Goal: Navigation & Orientation: Find specific page/section

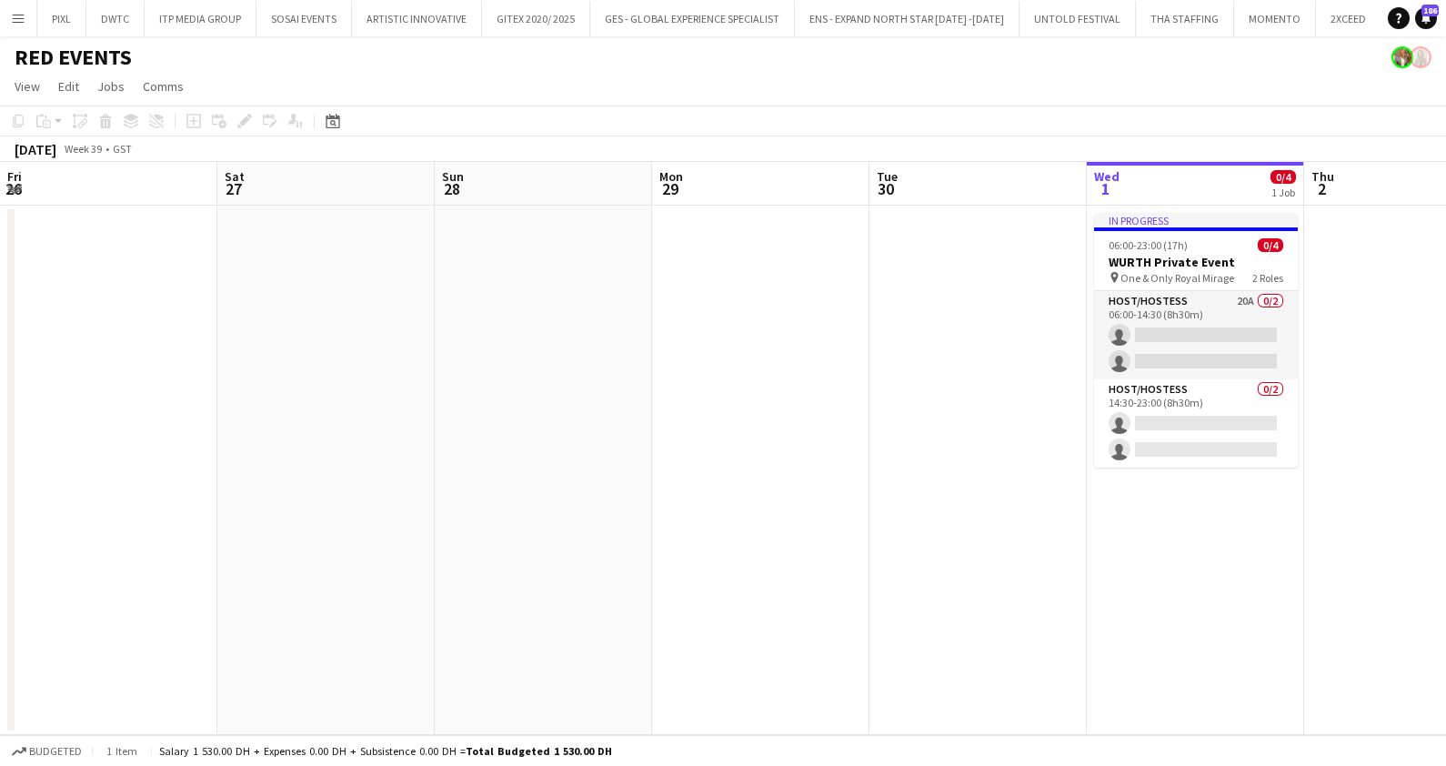
scroll to position [0, 625]
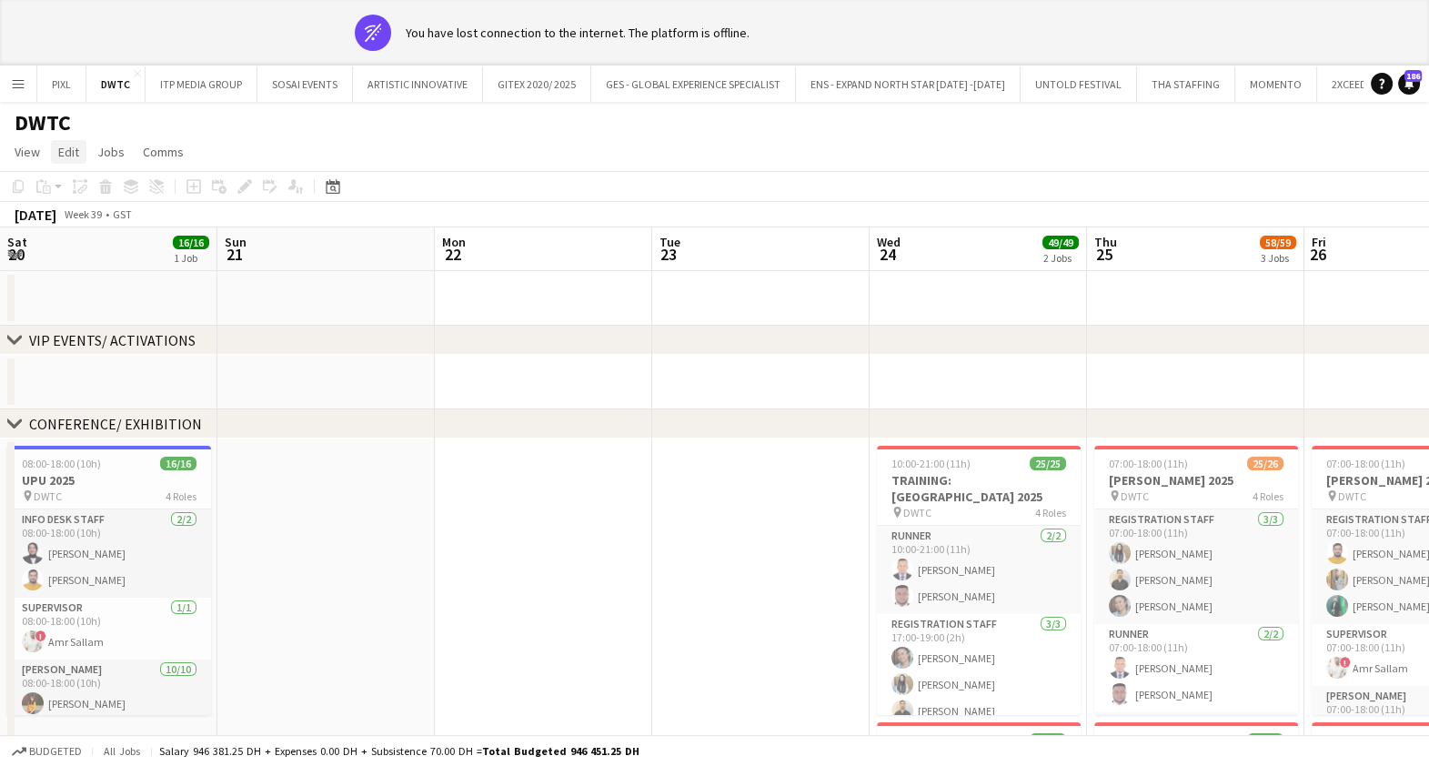
scroll to position [0, 533]
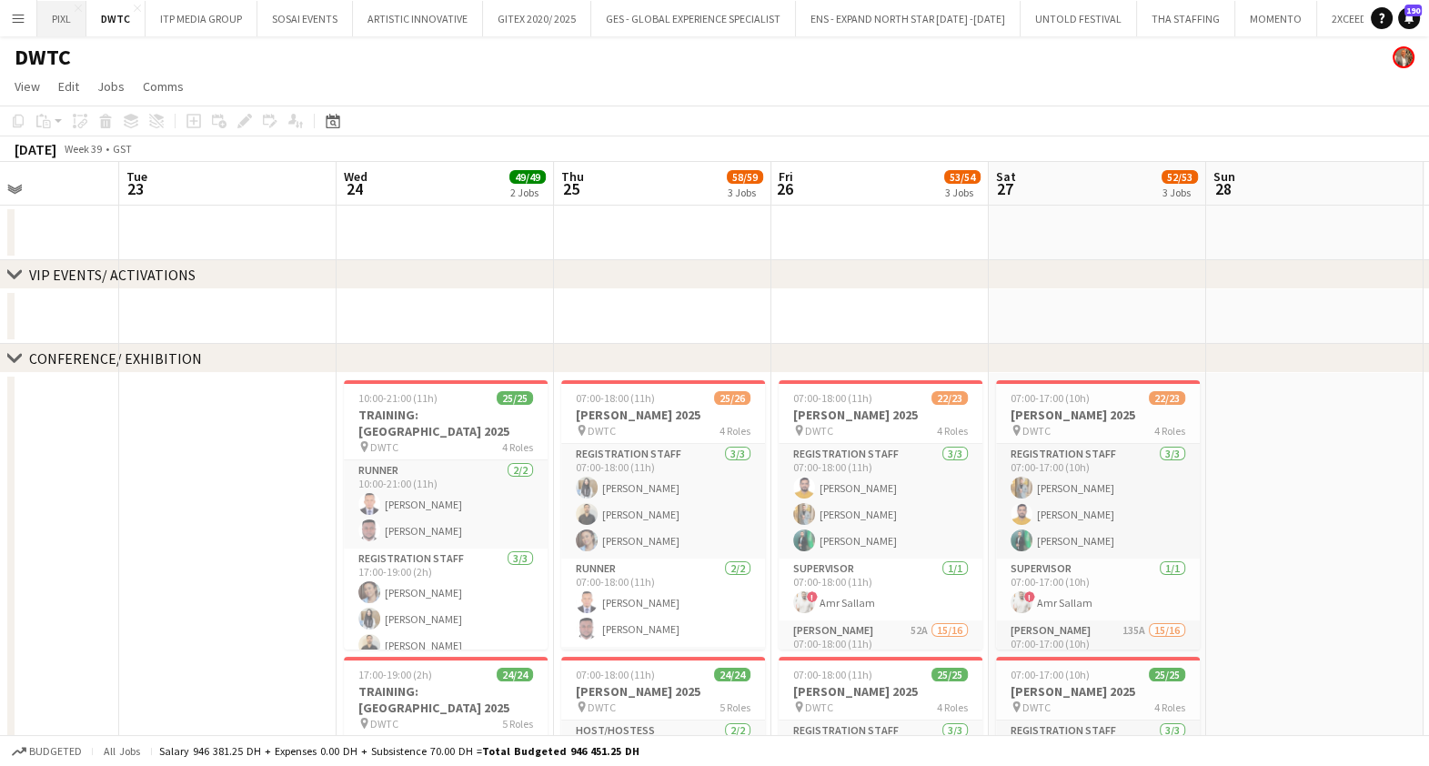
click at [63, 13] on button "PIXL Close" at bounding box center [61, 18] width 49 height 35
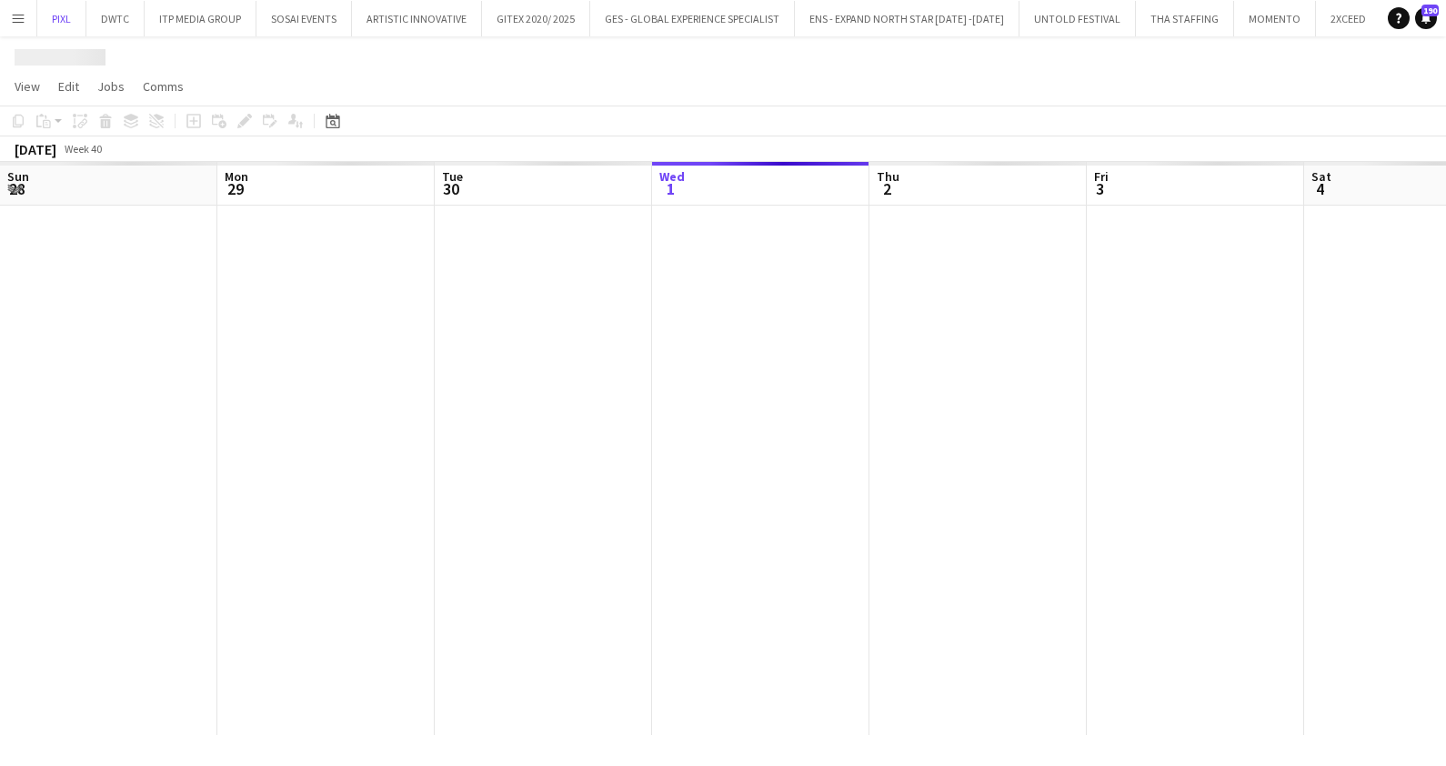
scroll to position [0, 435]
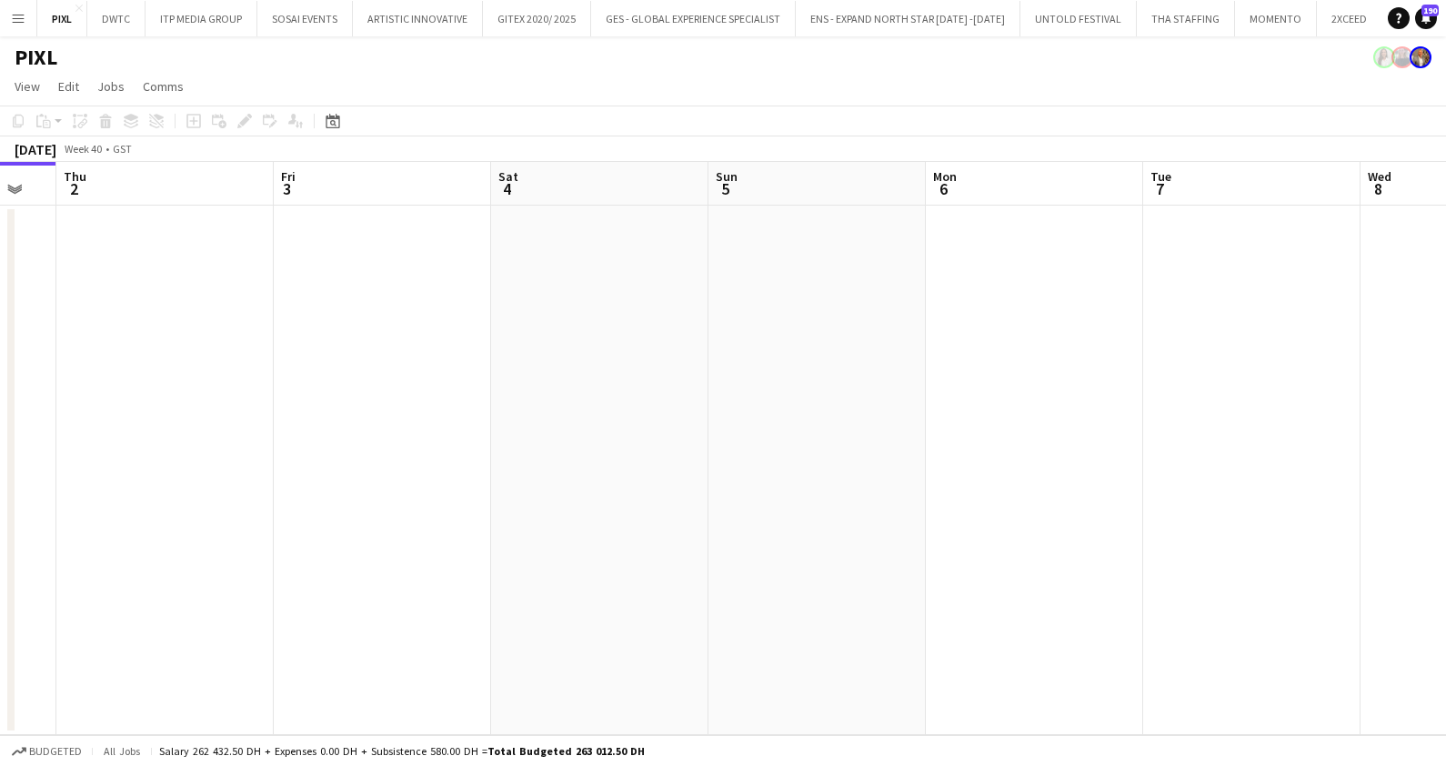
drag, startPoint x: 935, startPoint y: 425, endPoint x: 636, endPoint y: 441, distance: 299.6
click at [636, 441] on app-calendar-viewport "Sun 28 Mon 29 Tue 30 Wed 1 Thu 2 Fri 3 Sat 4 Sun 5 Mon 6 Tue 7 Wed 8 Thu 9" at bounding box center [723, 448] width 1446 height 573
drag, startPoint x: 1050, startPoint y: 429, endPoint x: 163, endPoint y: 453, distance: 887.8
click at [163, 453] on app-calendar-viewport "Mon 29 Tue 30 Wed 1 Thu 2 Fri 3 Sat 4 Sun 5 Mon 6 Tue 7 Wed 8 Thu 9 Fri 10" at bounding box center [723, 448] width 1446 height 573
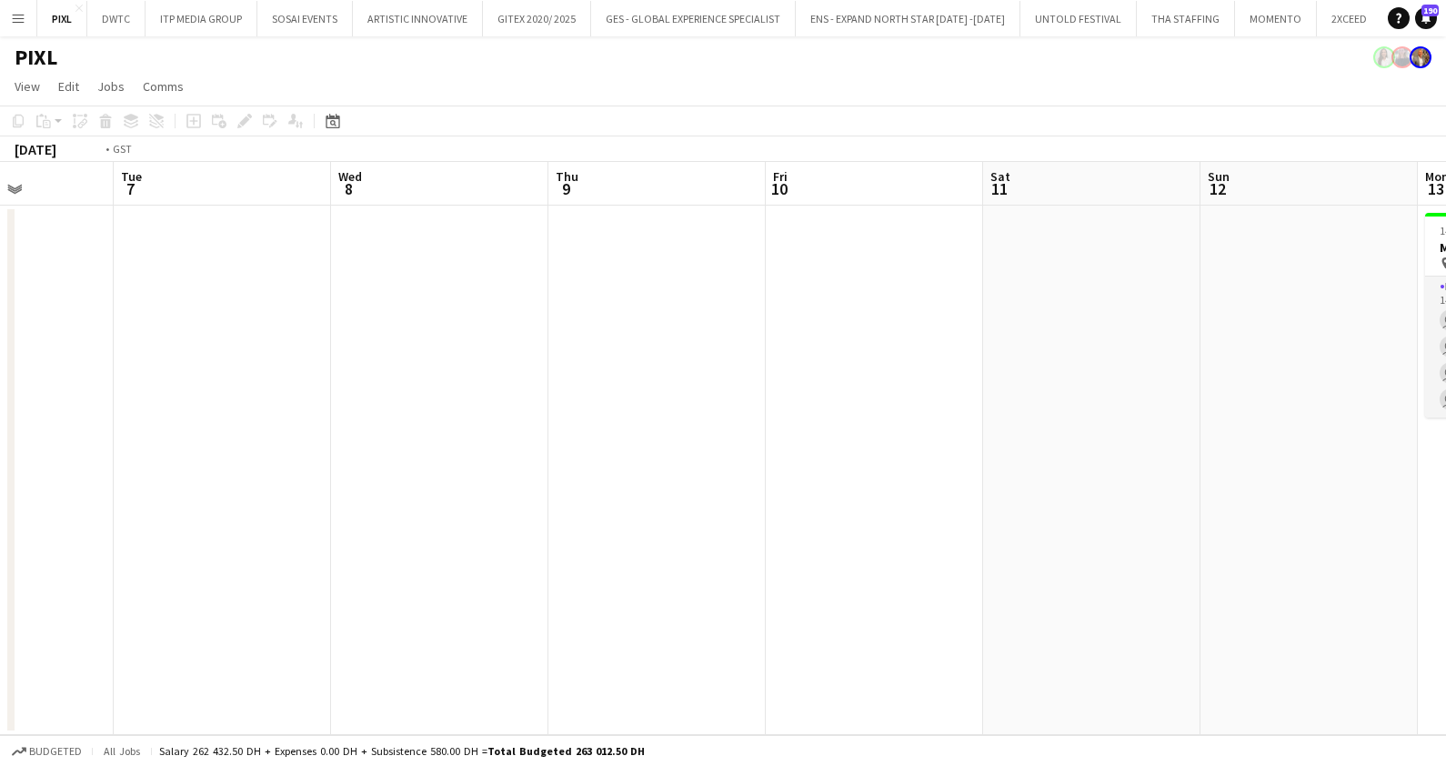
drag, startPoint x: 305, startPoint y: 445, endPoint x: 1344, endPoint y: 445, distance: 1039.3
click at [1344, 445] on app-calendar-viewport "Sat 4 Sun 5 Mon 6 Tue 7 Wed 8 Thu 9 Fri 10 Sat 11 Sun 12 Mon 13 4/4 1 Job Tue 1…" at bounding box center [723, 448] width 1446 height 573
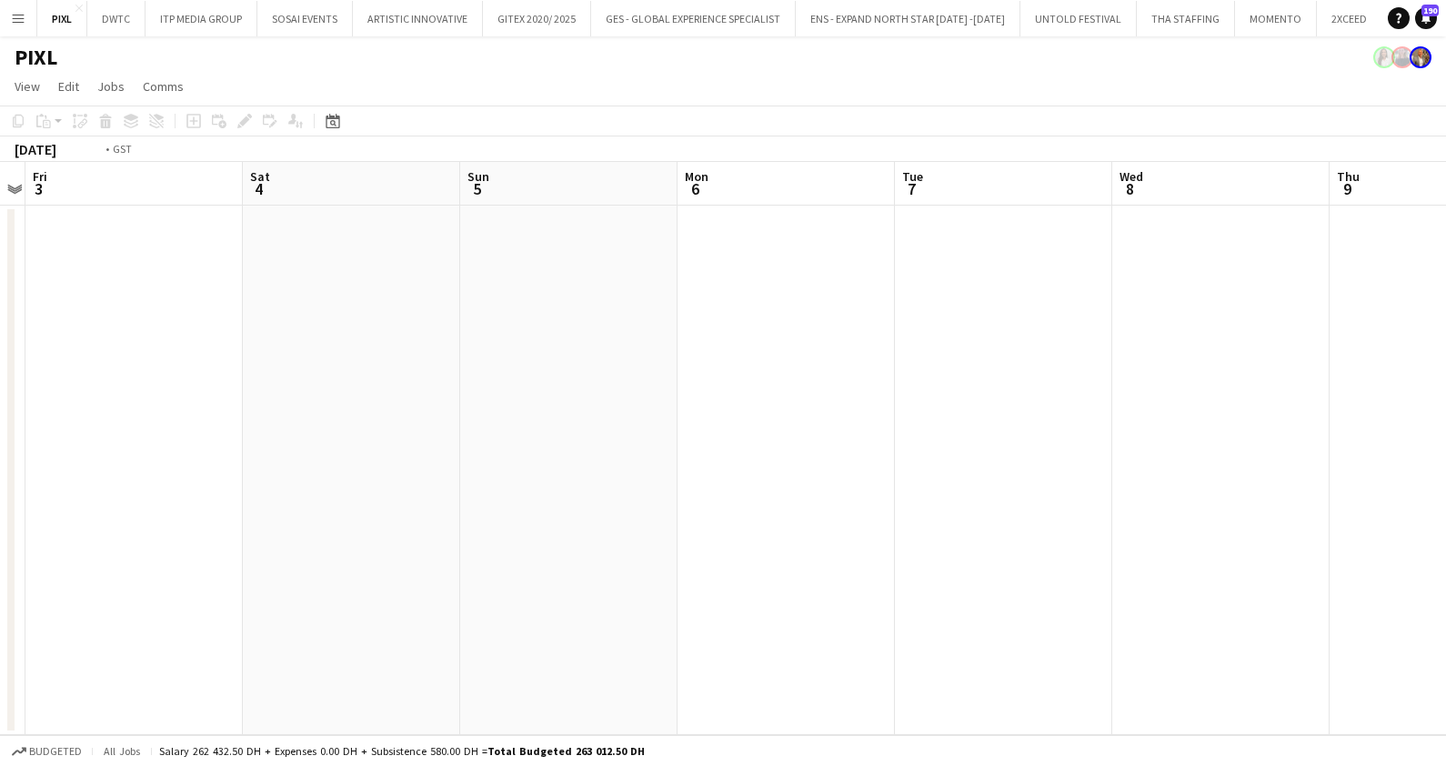
drag, startPoint x: 1154, startPoint y: 473, endPoint x: 3, endPoint y: 550, distance: 1153.8
click at [0, 553] on html "Menu Boards Boards Boards All jobs Status Workforce Workforce My Workforce Recr…" at bounding box center [723, 383] width 1446 height 766
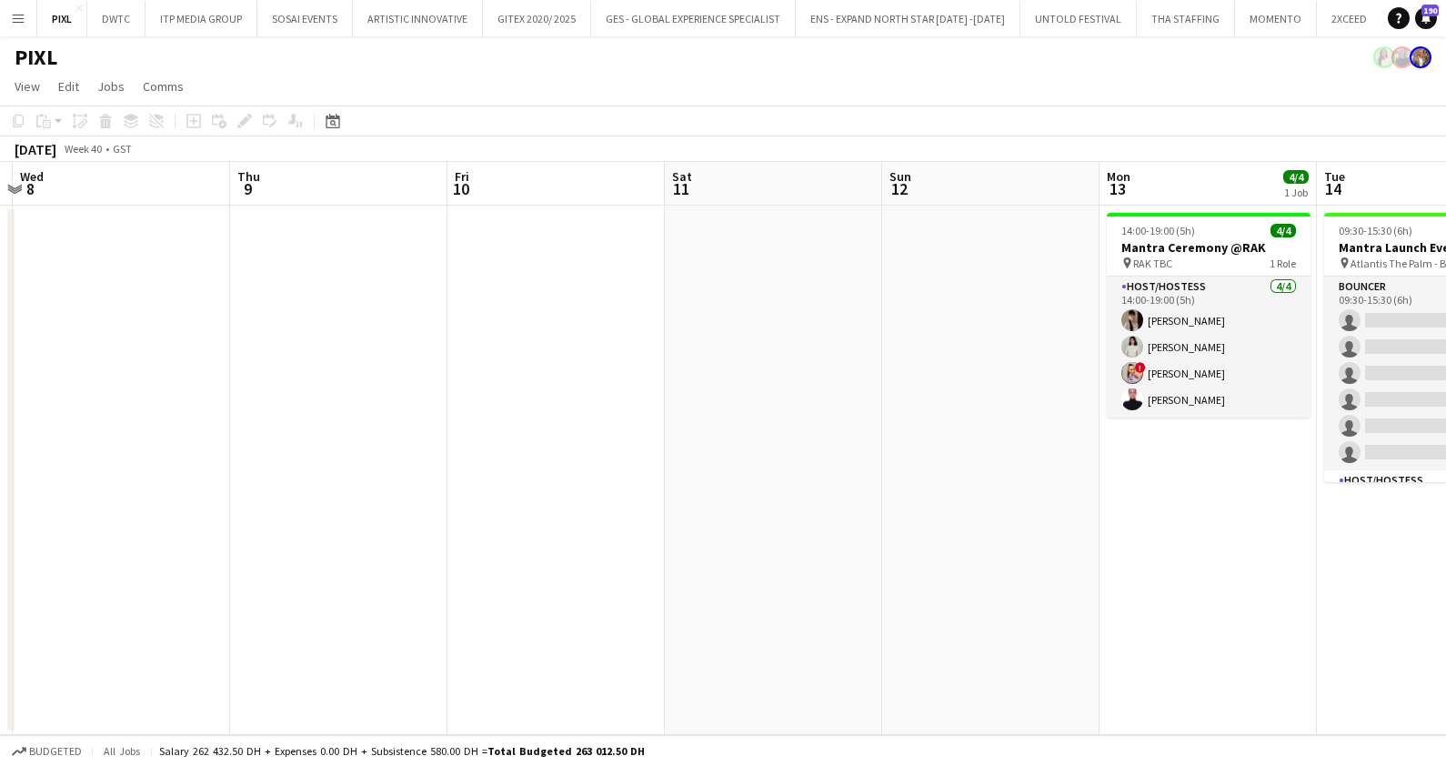
drag, startPoint x: 1075, startPoint y: 523, endPoint x: 610, endPoint y: 568, distance: 466.9
click at [597, 582] on app-calendar-viewport "Sun 5 Mon 6 Tue 7 Wed 8 Thu 9 Fri 10 Sat 11 Sun 12 Mon 13 4/4 1 Job Tue 14 0/34…" at bounding box center [723, 448] width 1446 height 573
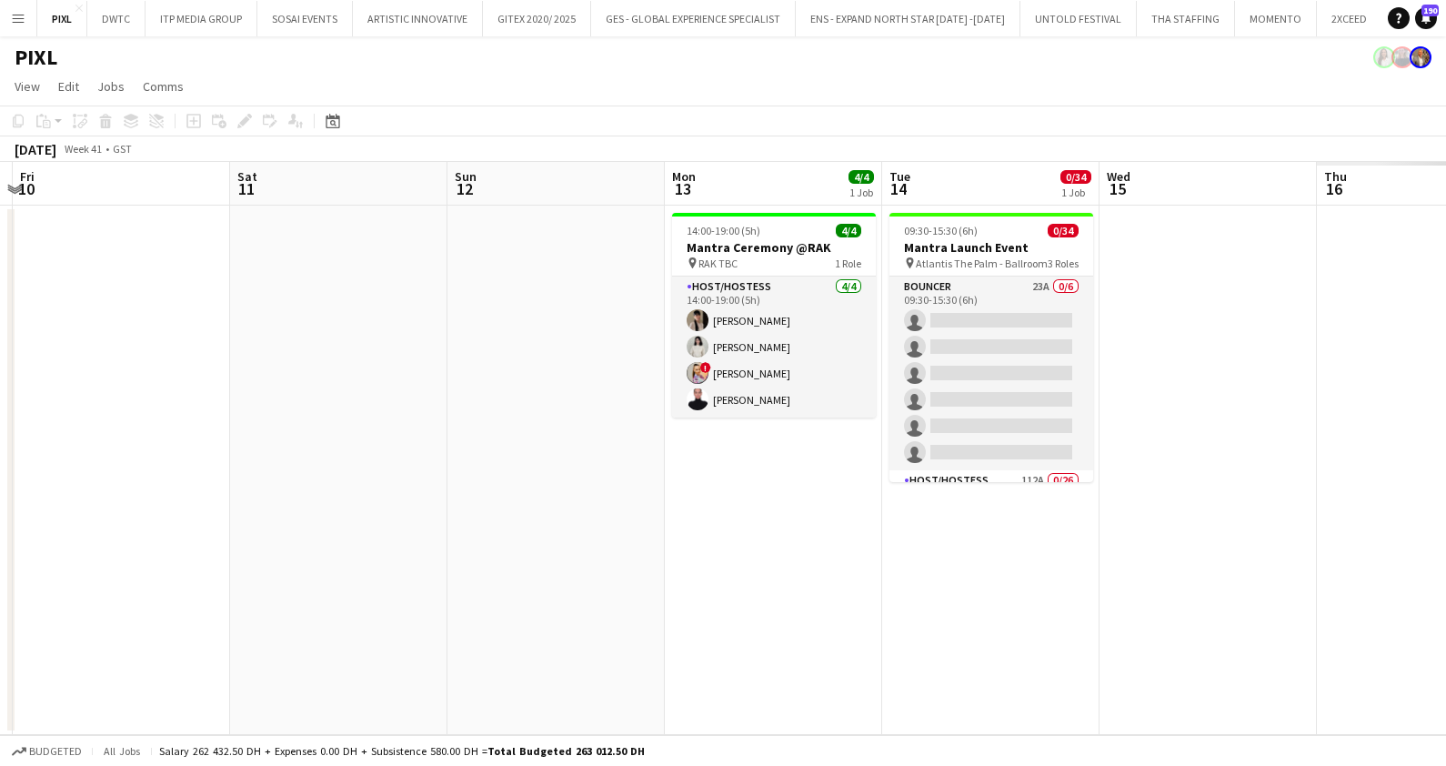
scroll to position [0, 645]
